Goal: Task Accomplishment & Management: Complete application form

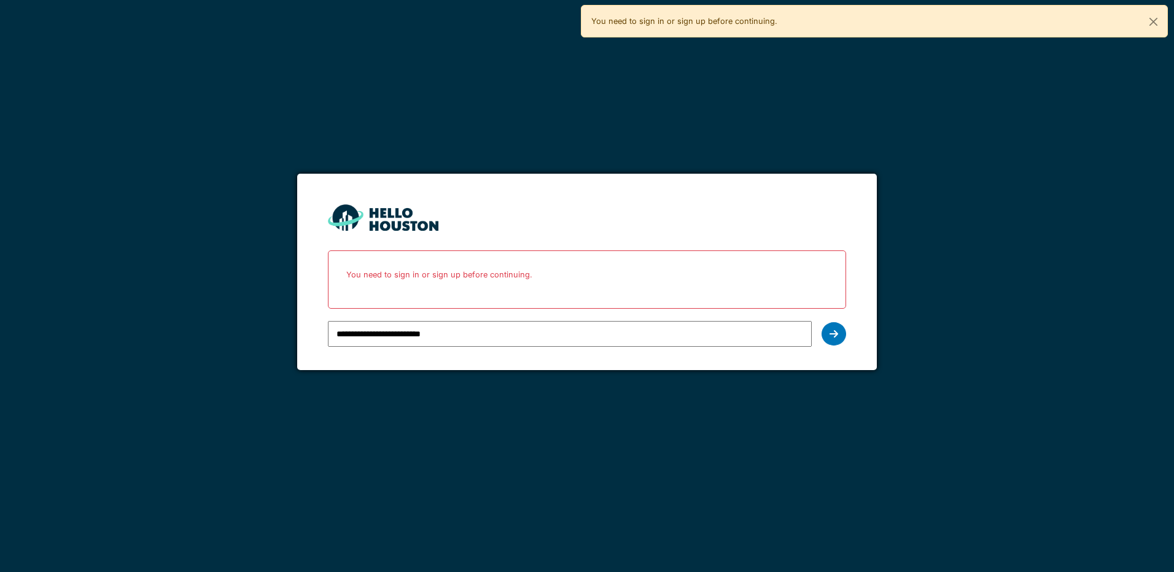
click at [830, 335] on icon at bounding box center [834, 334] width 9 height 10
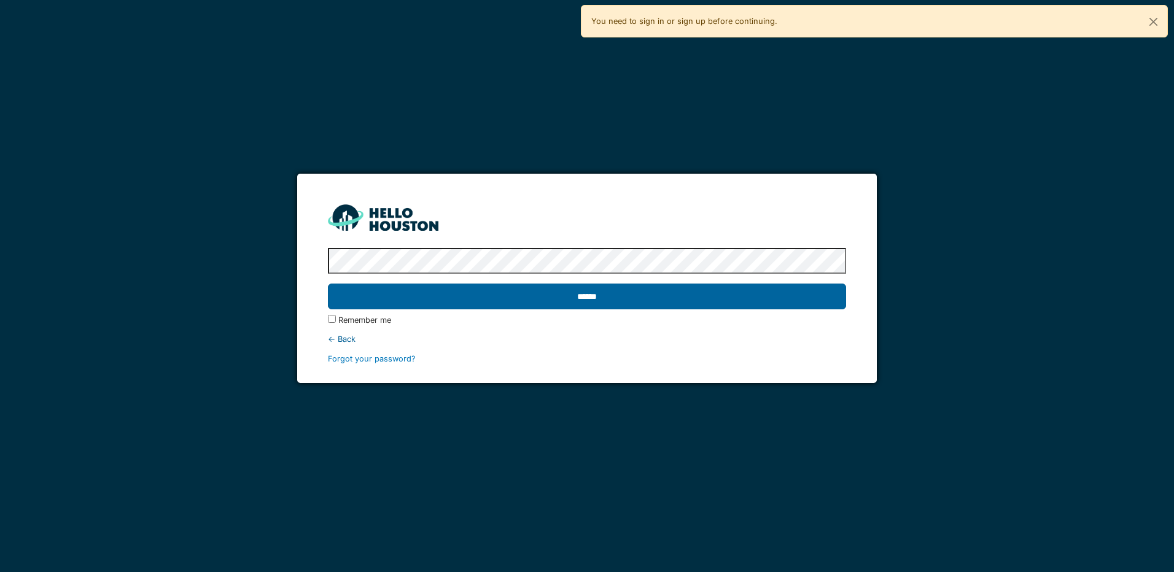
click at [435, 294] on input "******" at bounding box center [587, 297] width 518 height 26
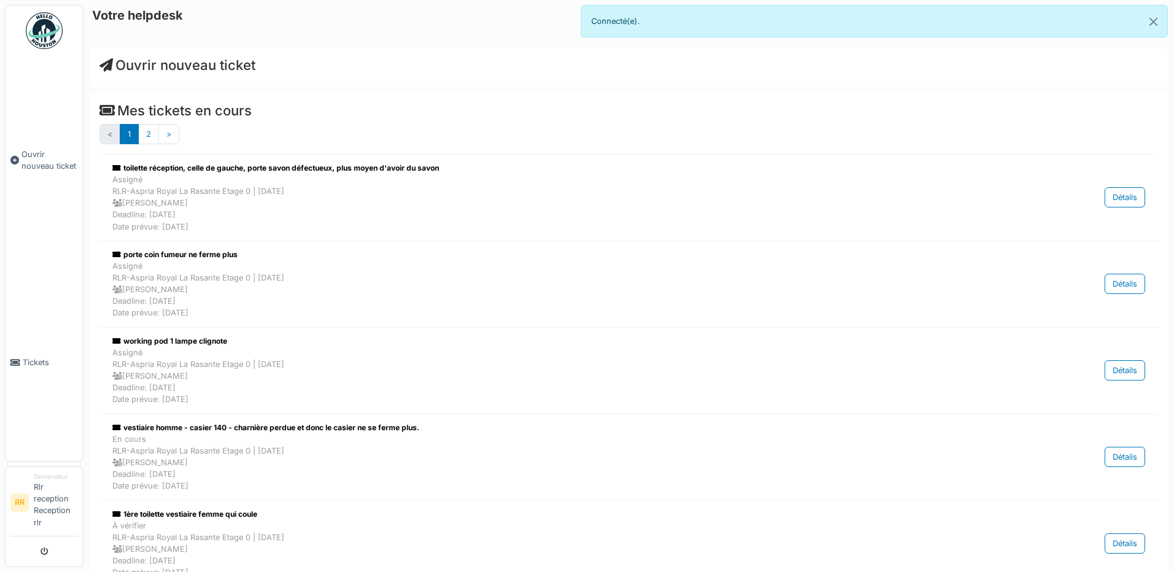
click at [0, 96] on html "Ouvrir nouveau ticket Tickets RR Demandeur Rlr reception Reception rlr Connecté…" at bounding box center [587, 286] width 1174 height 572
click at [21, 96] on link "Ouvrir nouveau ticket" at bounding box center [44, 160] width 77 height 208
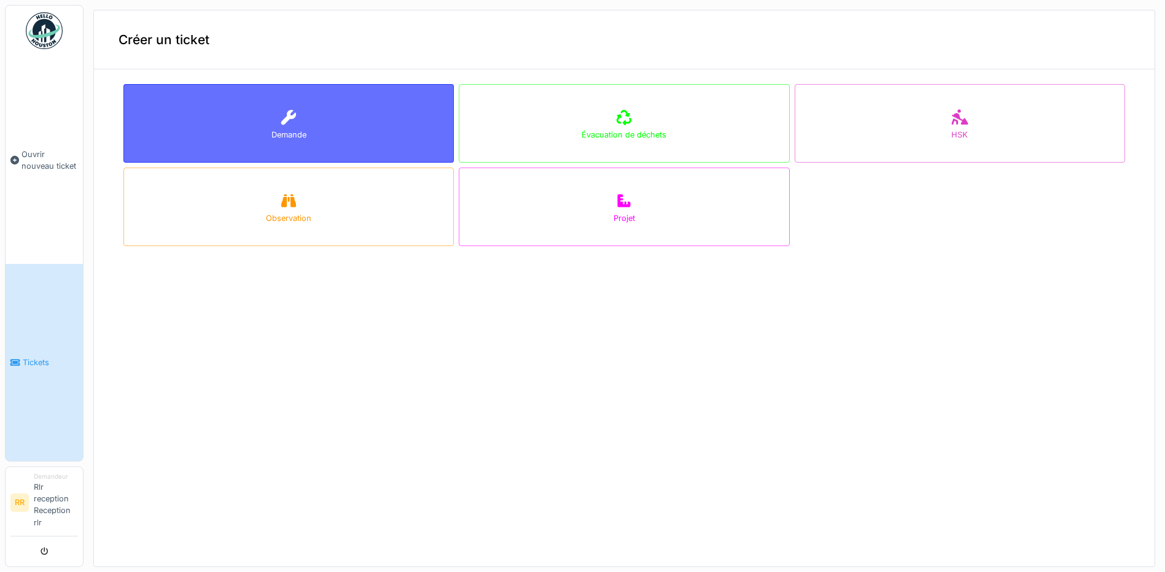
click at [268, 139] on div "Demande" at bounding box center [288, 123] width 330 height 79
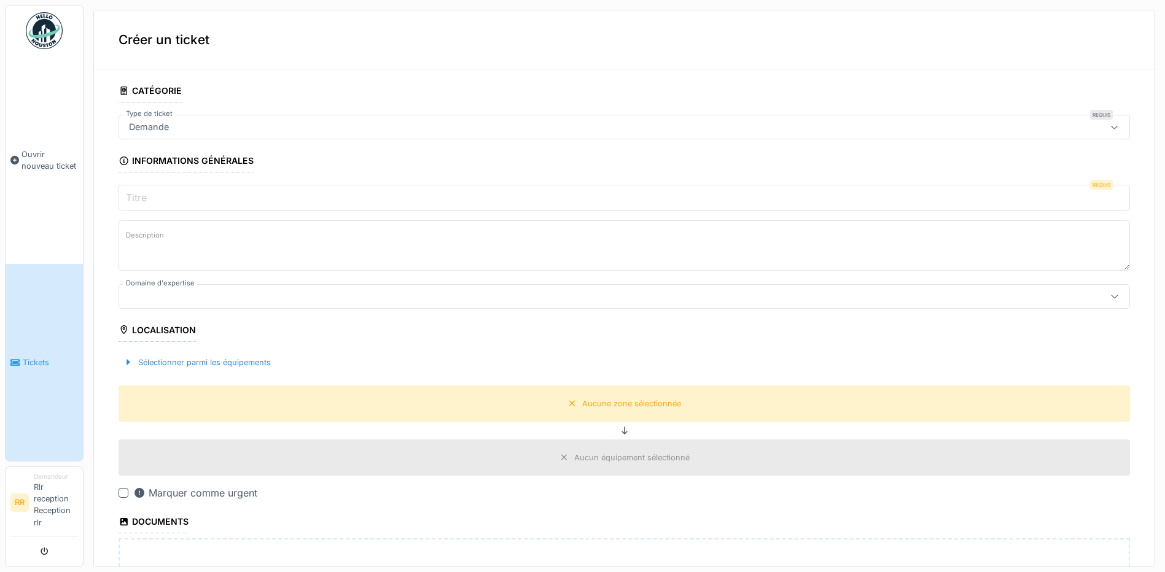
click at [286, 136] on div "Demande" at bounding box center [624, 127] width 1011 height 25
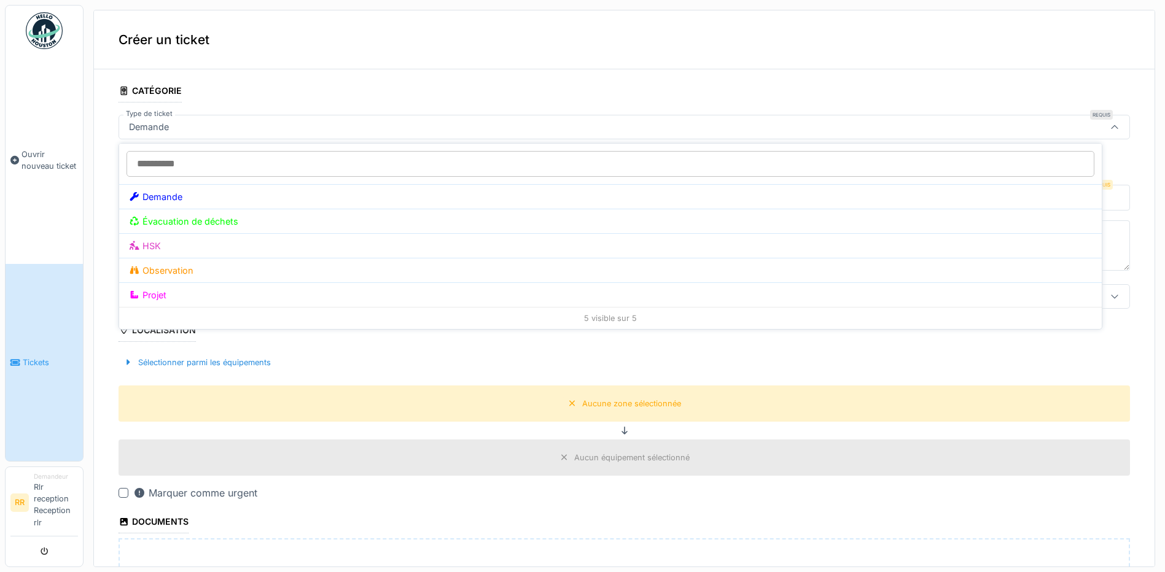
click at [281, 136] on div "Demande" at bounding box center [624, 127] width 1011 height 25
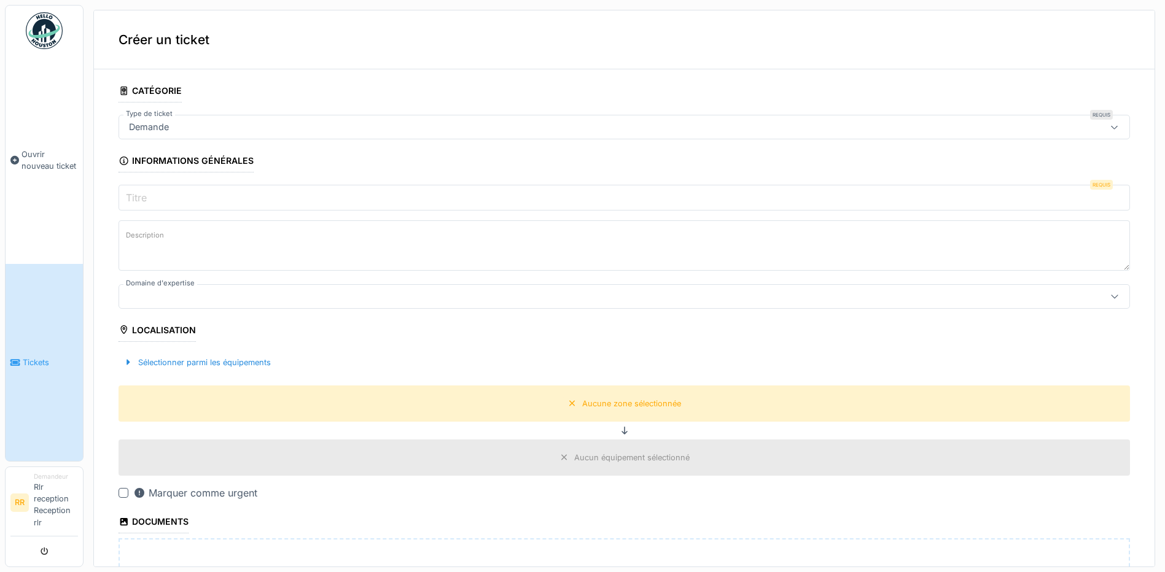
click at [260, 135] on div "Demande" at bounding box center [624, 127] width 1011 height 25
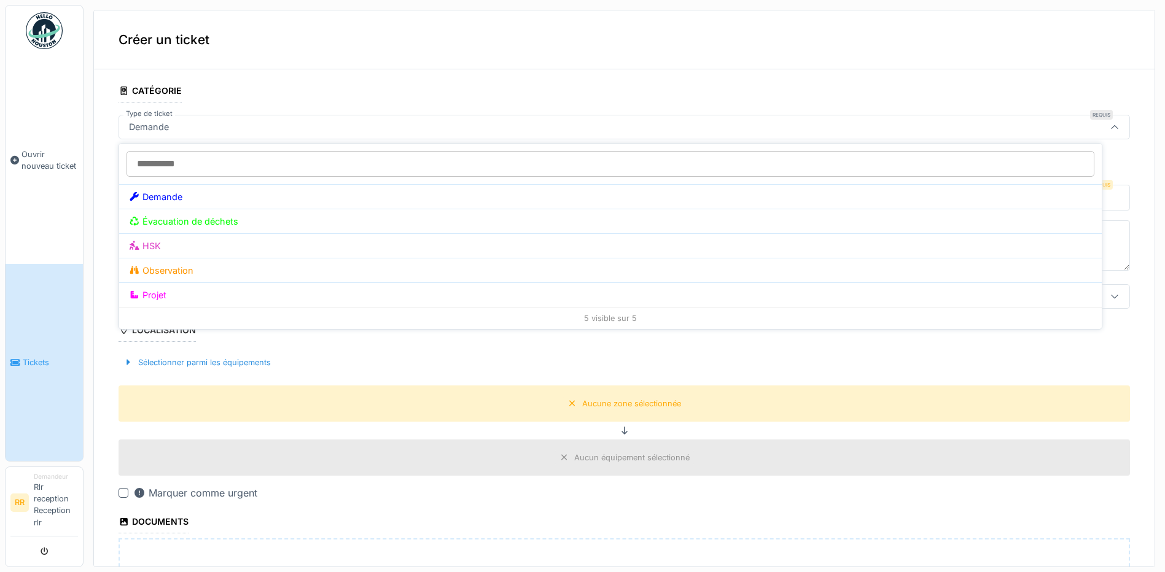
click at [247, 120] on div "Demande" at bounding box center [624, 127] width 1011 height 25
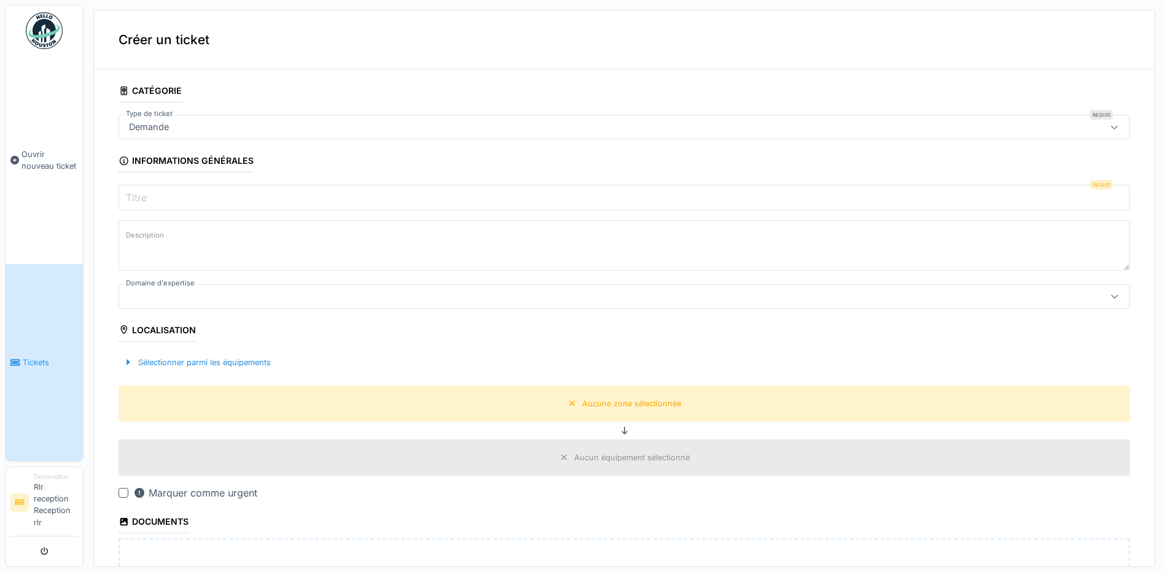
click at [212, 191] on input "Titre" at bounding box center [624, 198] width 1011 height 26
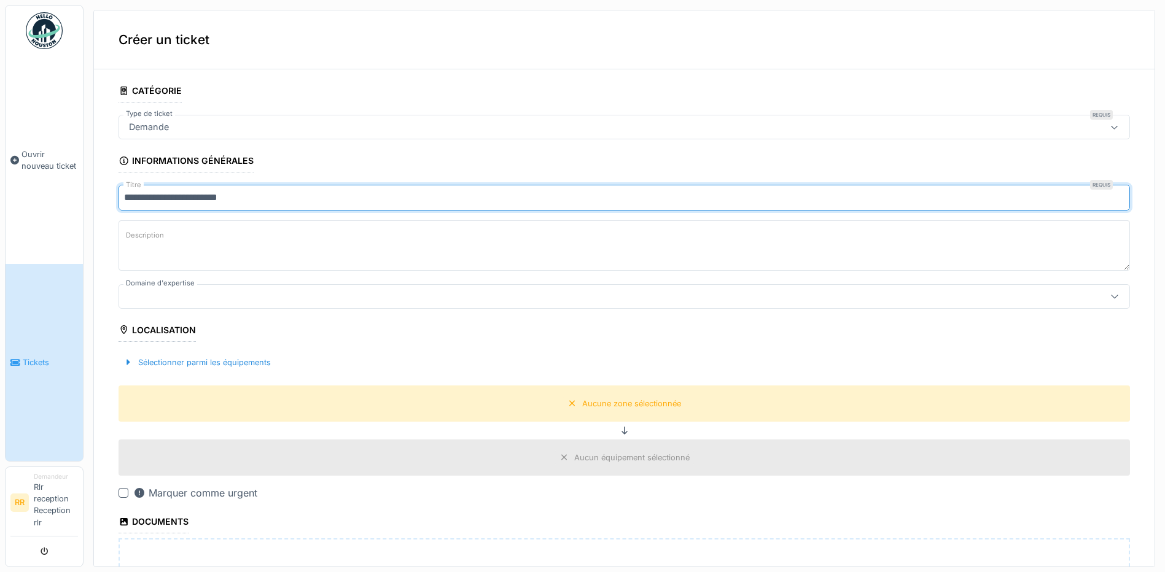
type input "**********"
click at [199, 239] on textarea "Description" at bounding box center [624, 245] width 1011 height 50
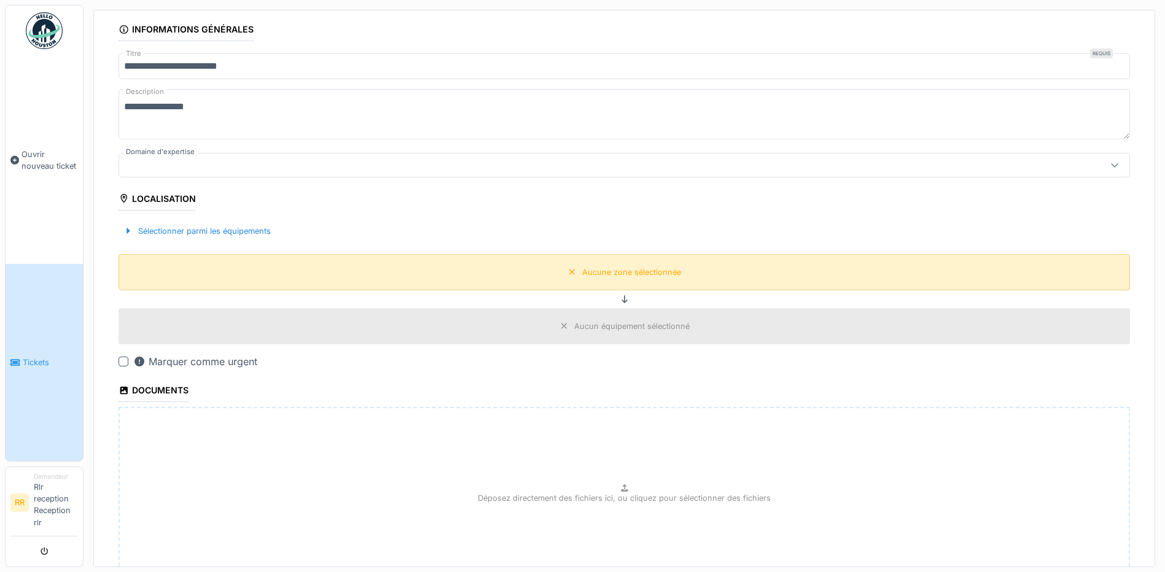
scroll to position [143, 0]
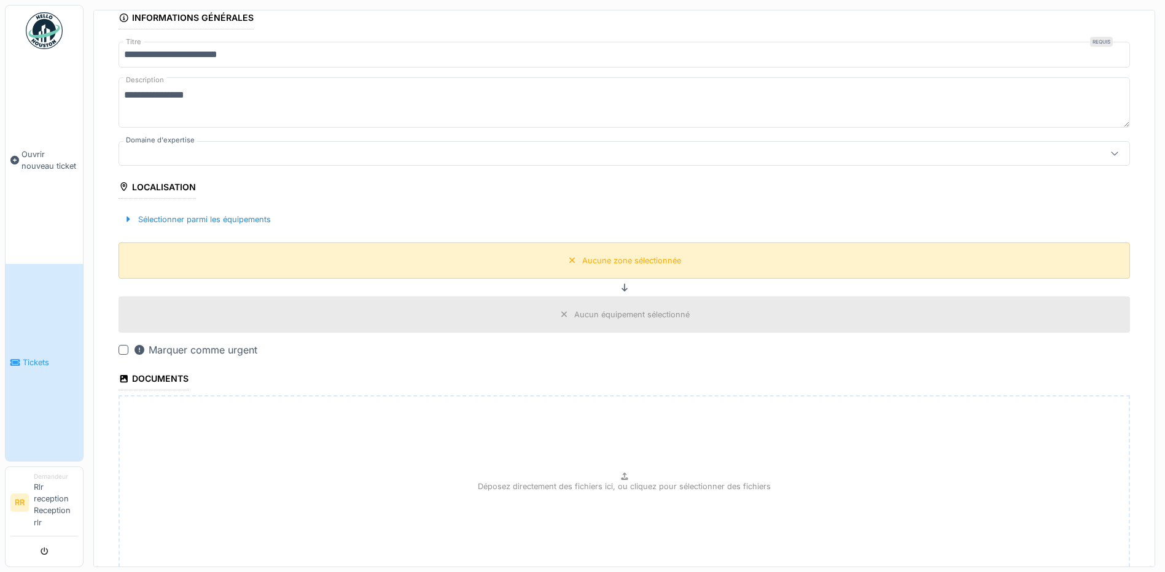
type textarea "**********"
click at [416, 266] on div "Aucune zone sélectionnée" at bounding box center [624, 261] width 1011 height 36
click at [515, 254] on div "Aucune zone sélectionnée" at bounding box center [624, 261] width 1011 height 36
click at [586, 254] on div "Aucune zone sélectionnée" at bounding box center [624, 260] width 122 height 15
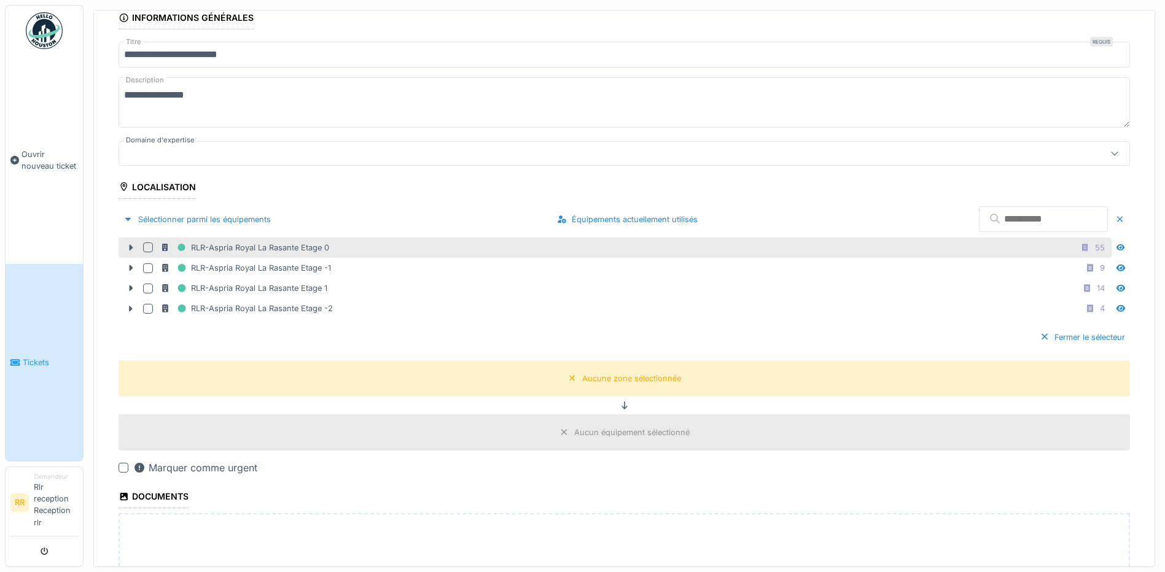
click at [148, 251] on div at bounding box center [148, 248] width 10 height 10
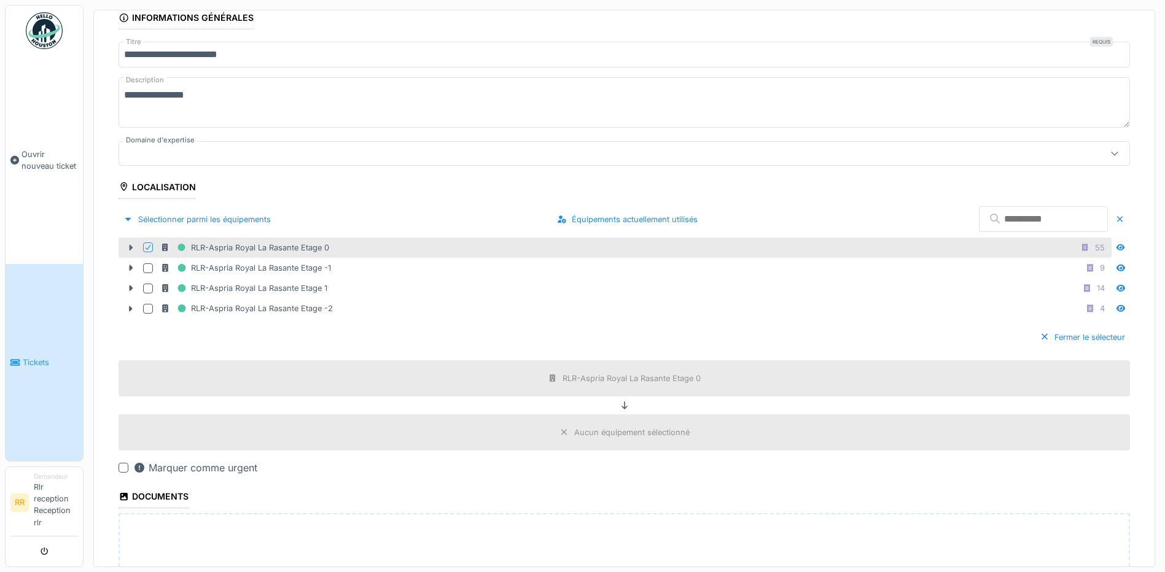
click at [129, 251] on icon at bounding box center [131, 248] width 10 height 8
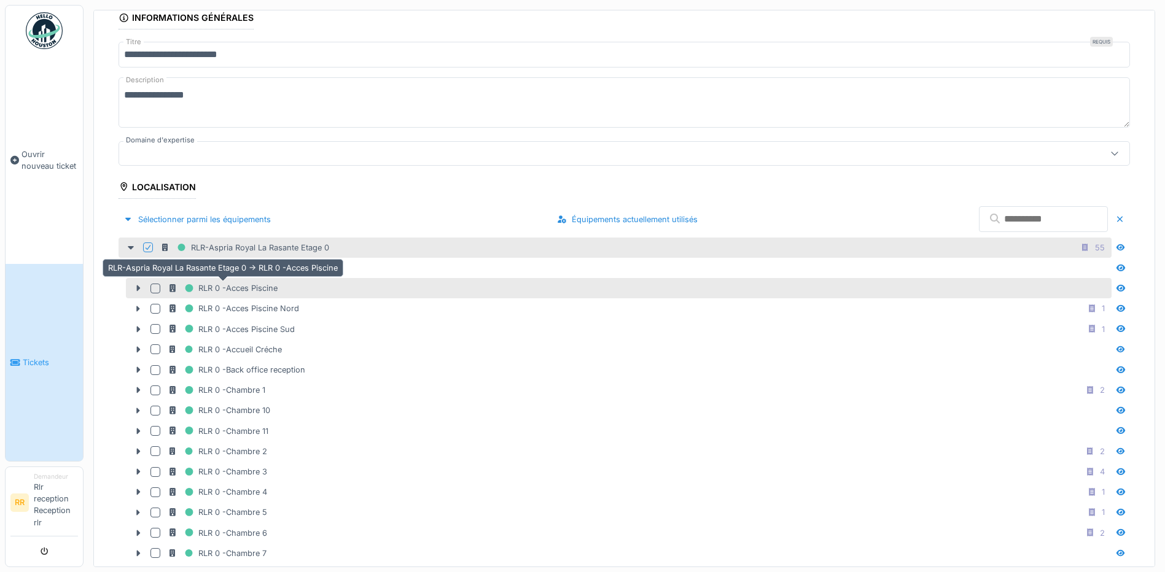
click at [254, 282] on div "RLR 0 -Acces Piscine" at bounding box center [223, 288] width 110 height 15
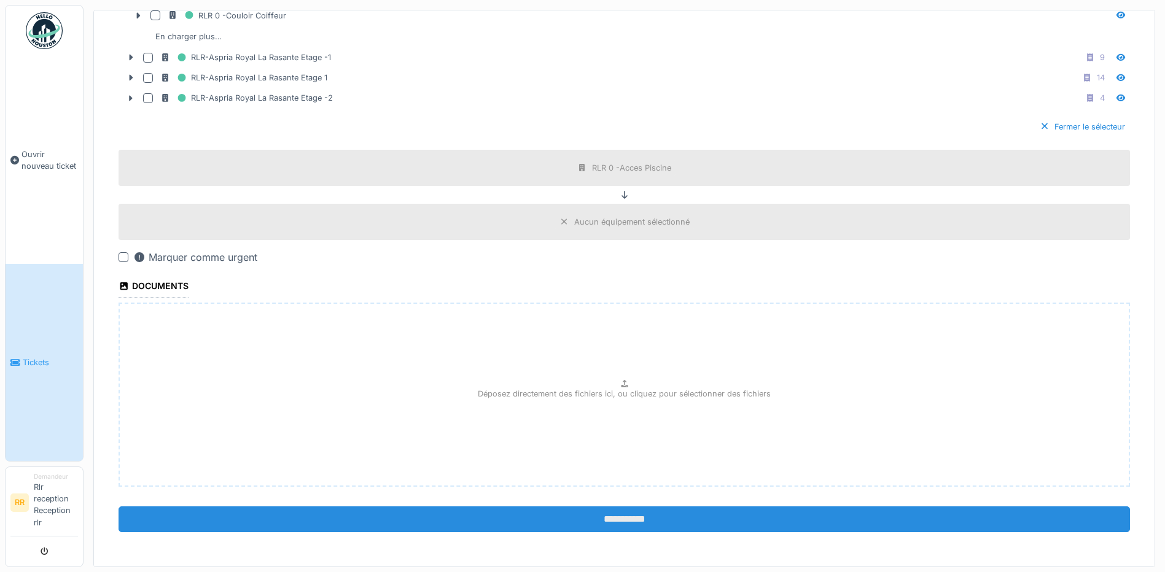
scroll to position [4, 0]
click at [623, 507] on input "**********" at bounding box center [624, 520] width 1011 height 26
